Goal: Obtain resource: Download file/media

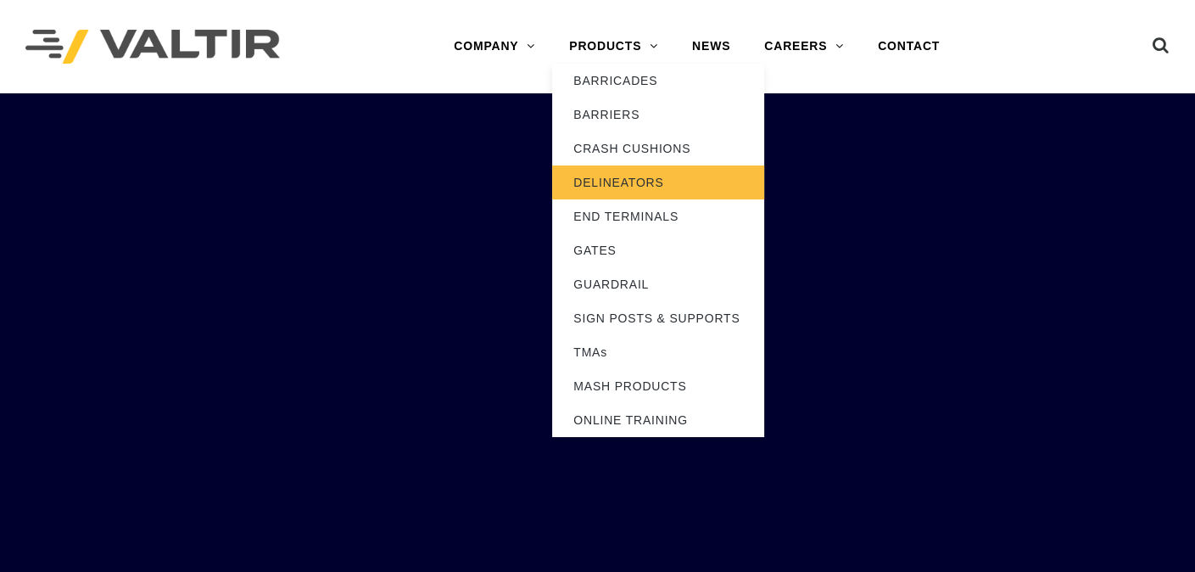
click at [599, 174] on link "DELINEATORS" at bounding box center [658, 182] width 212 height 34
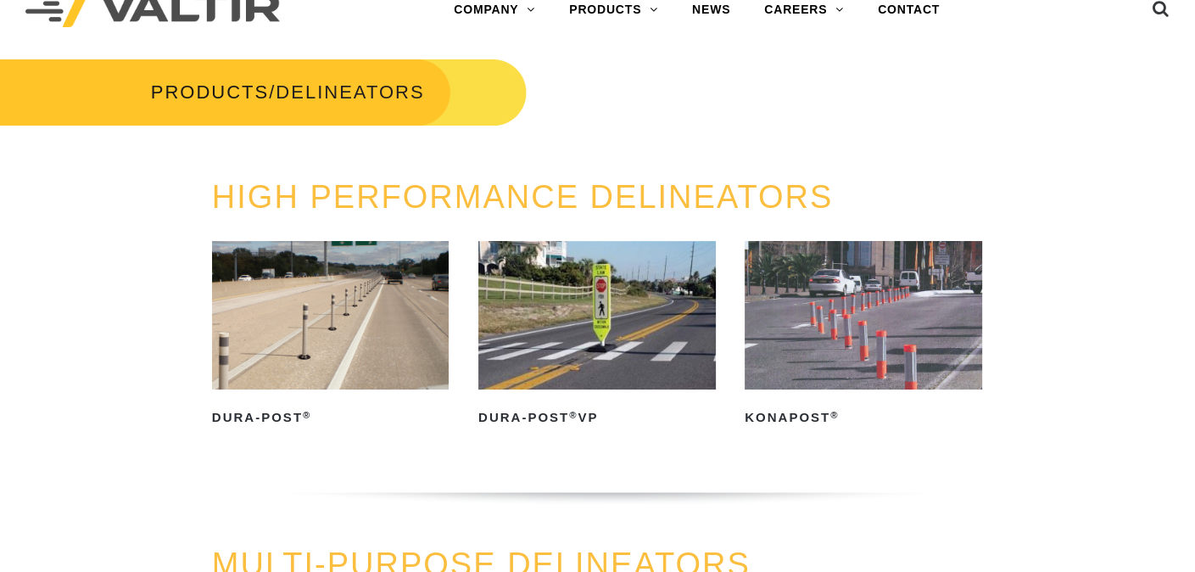
scroll to position [68, 0]
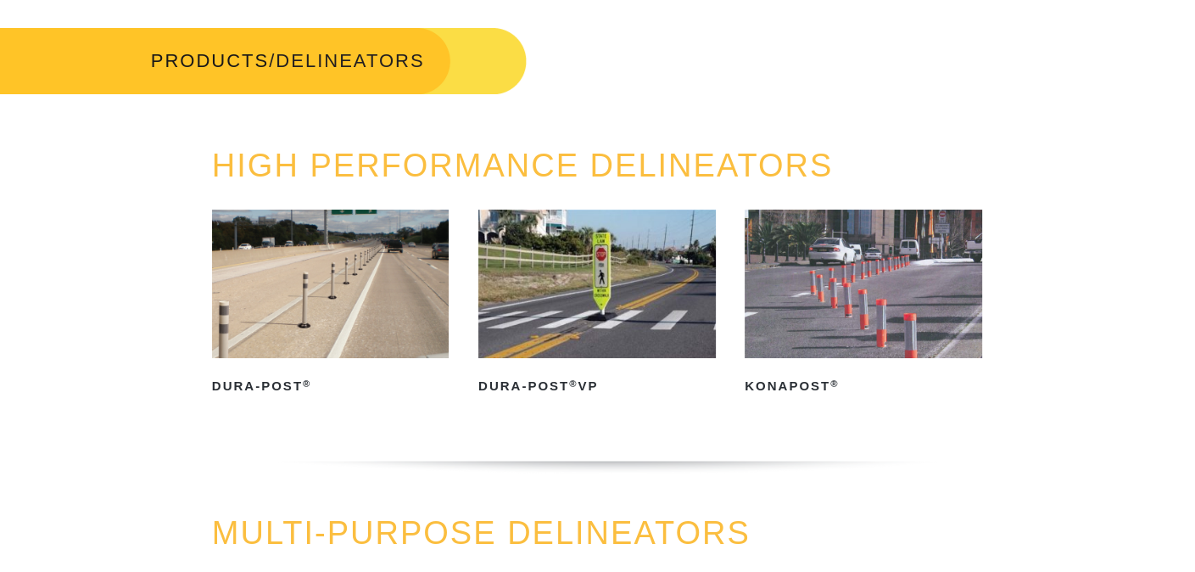
click at [346, 314] on img at bounding box center [331, 284] width 238 height 148
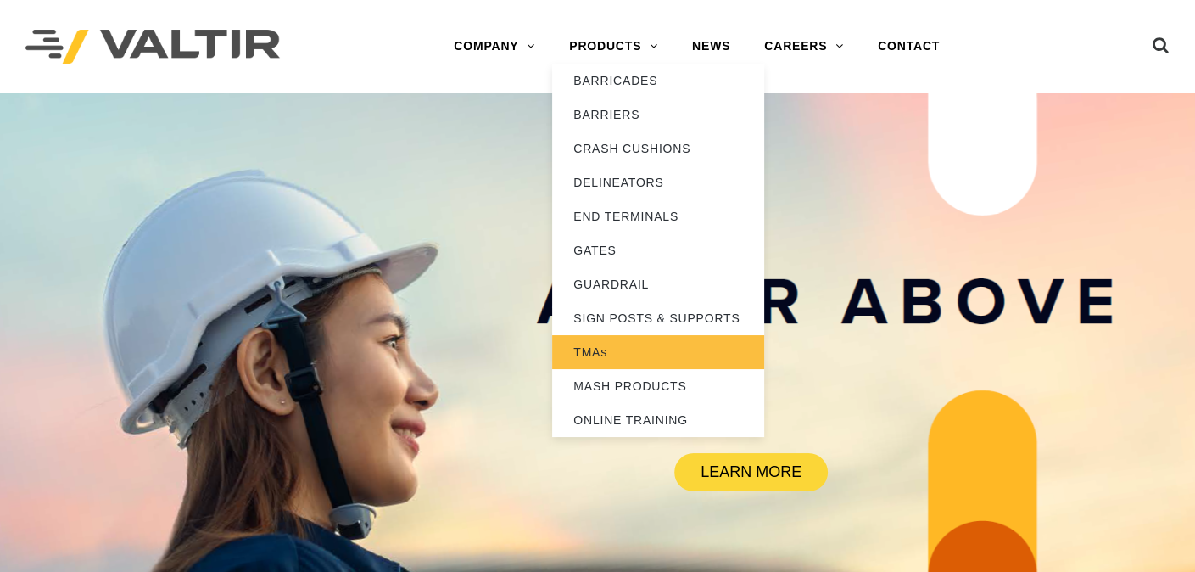
click at [618, 359] on link "TMAs" at bounding box center [658, 352] width 212 height 34
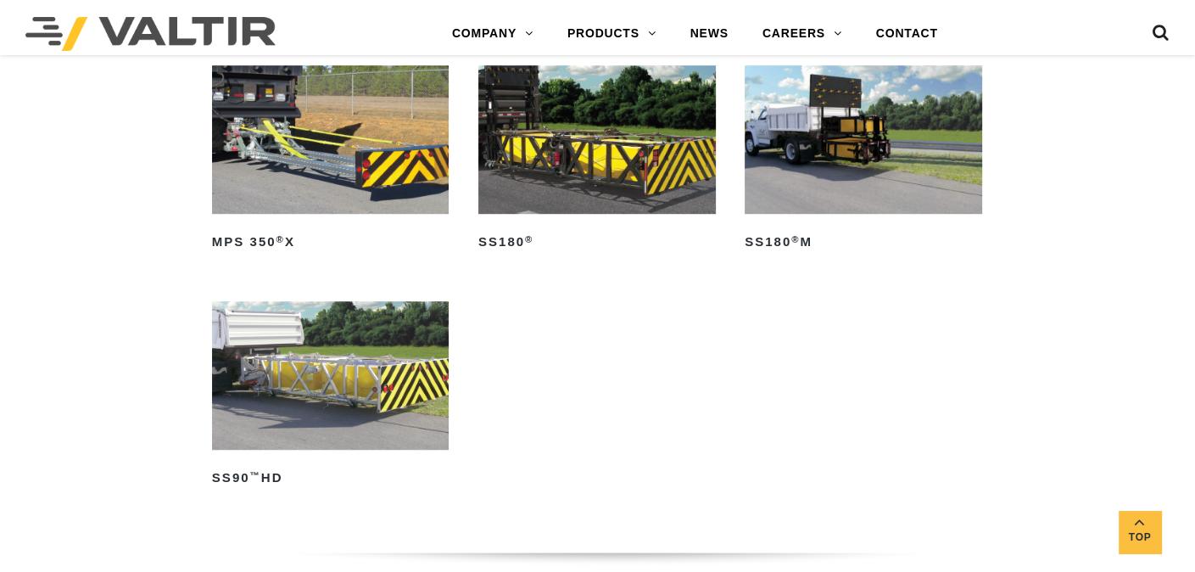
scroll to position [1018, 0]
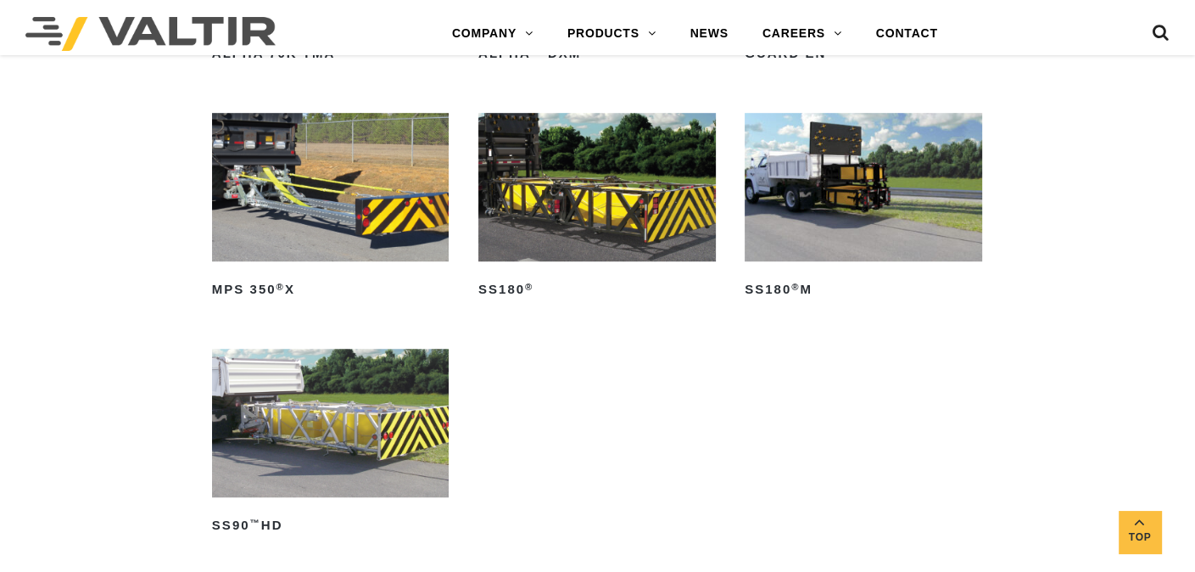
click at [839, 193] on img at bounding box center [864, 187] width 238 height 148
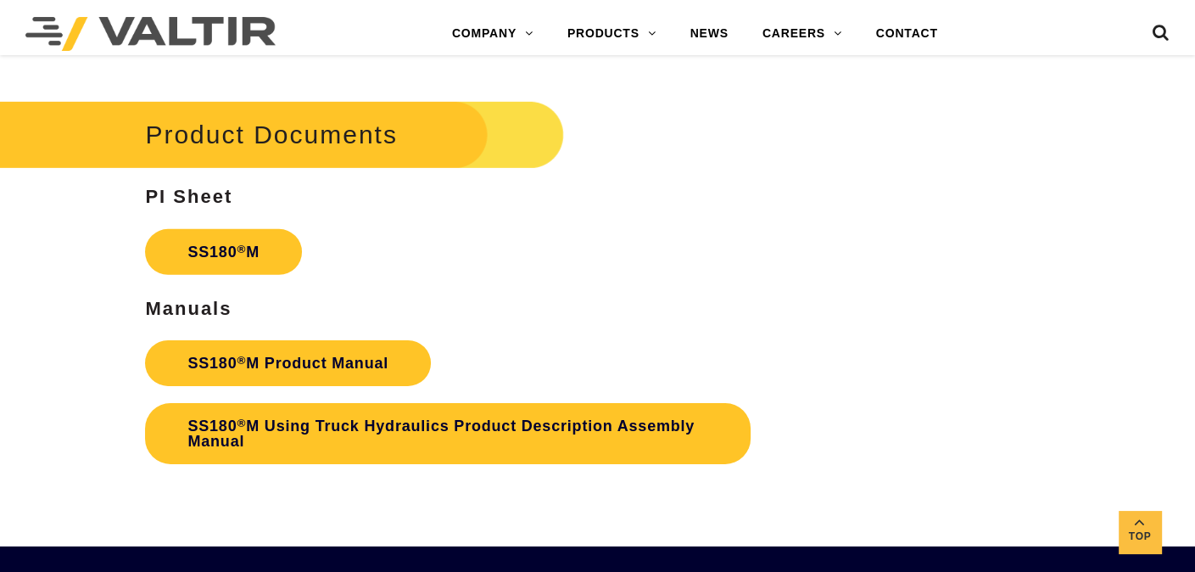
scroll to position [4887, 0]
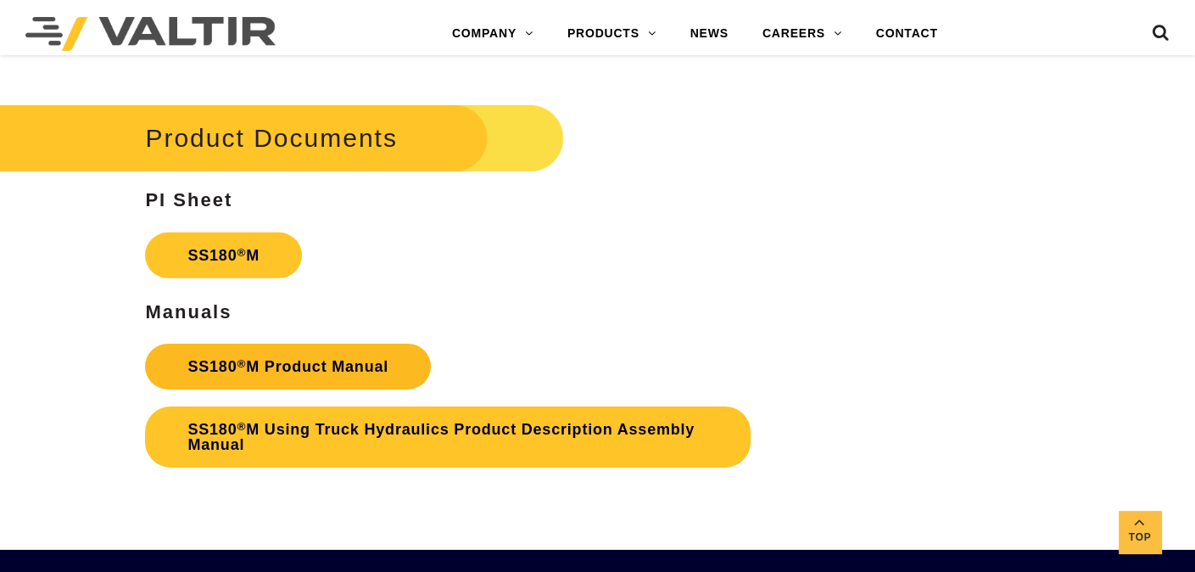
click at [265, 363] on link "SS180 ® M Product Manual" at bounding box center [288, 367] width 286 height 46
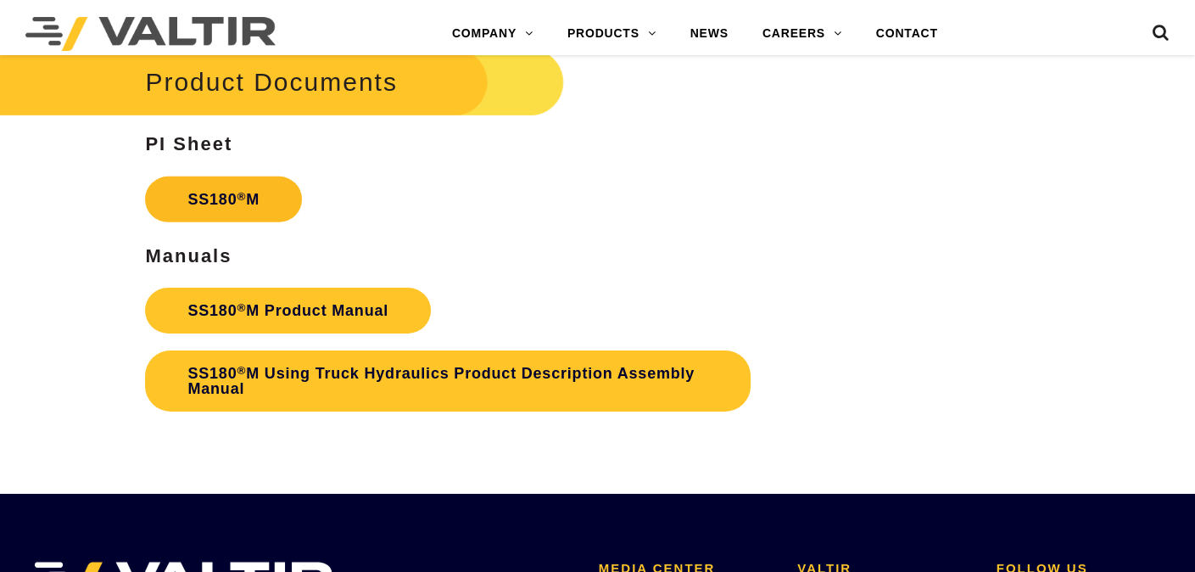
scroll to position [4887, 0]
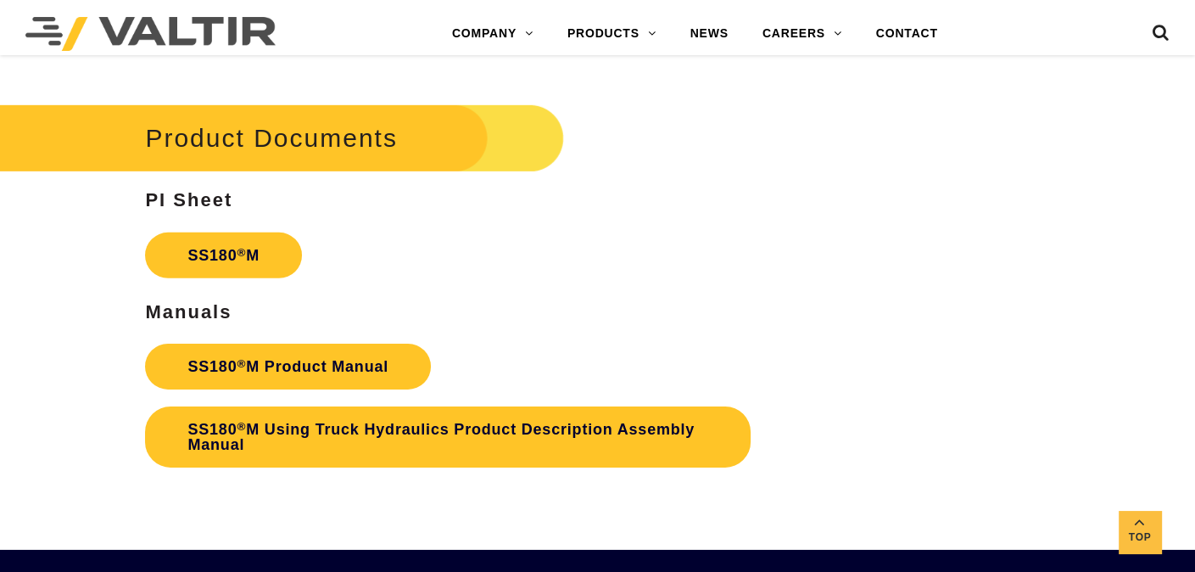
click at [231, 204] on strong "PI Sheet" at bounding box center [188, 199] width 87 height 21
click at [237, 252] on sup "®" at bounding box center [241, 252] width 9 height 13
